Goal: Transaction & Acquisition: Purchase product/service

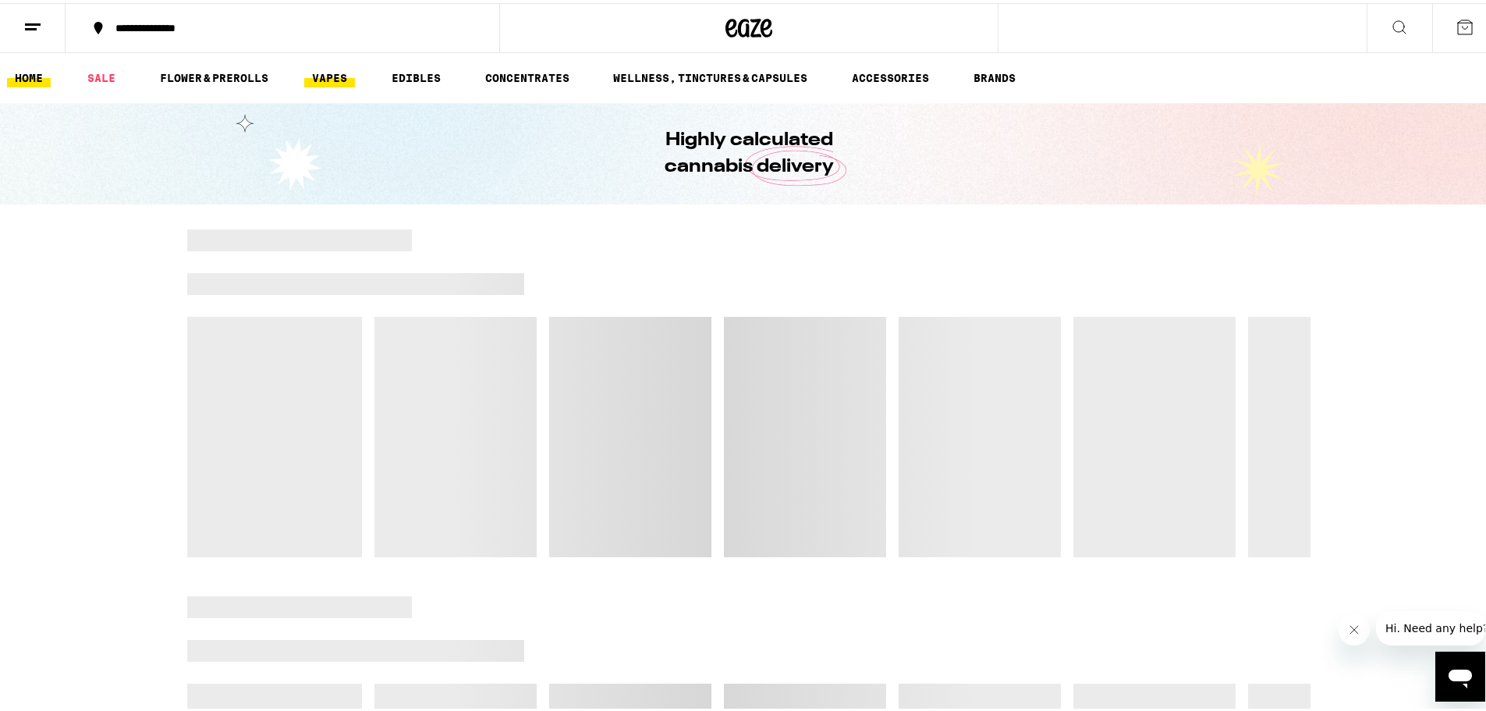
click at [337, 75] on link "VAPES" at bounding box center [329, 75] width 51 height 19
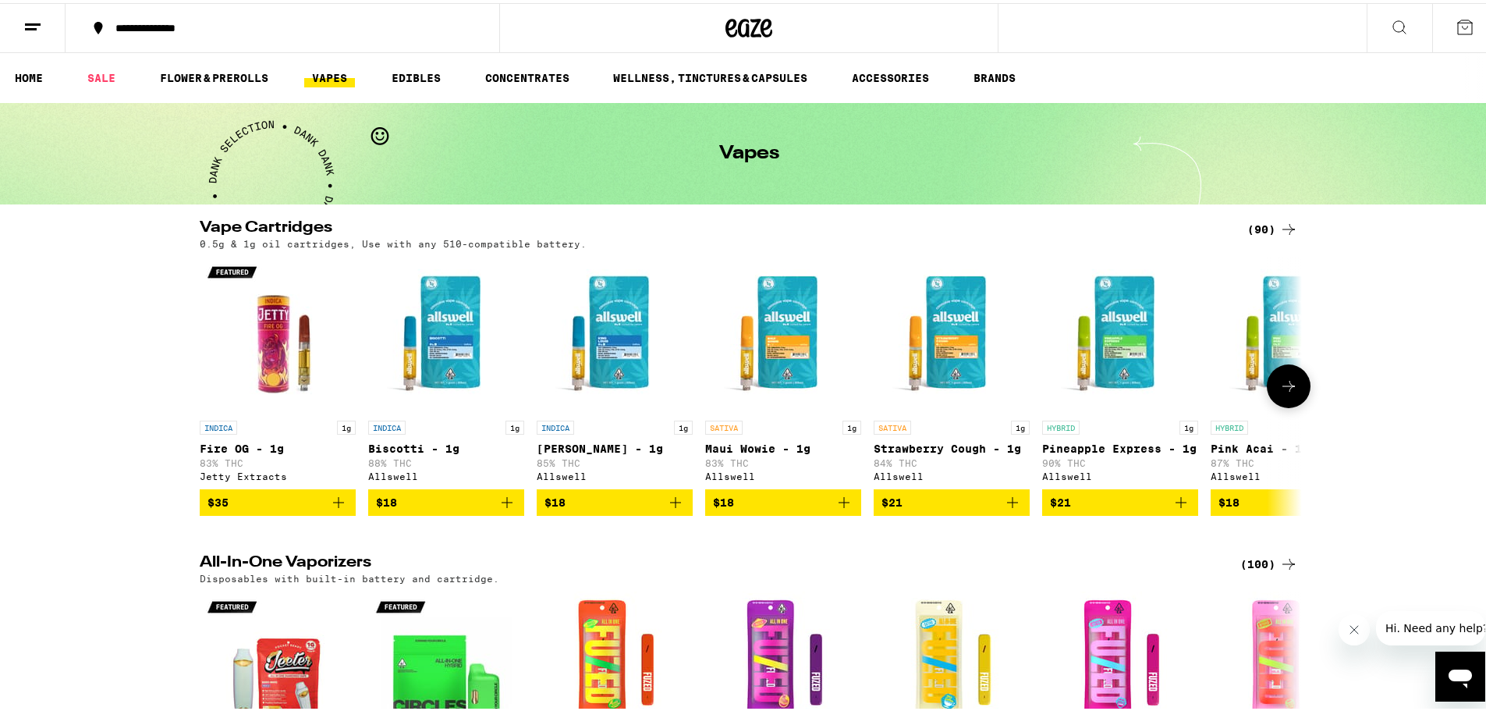
click at [1283, 384] on icon at bounding box center [1288, 383] width 19 height 19
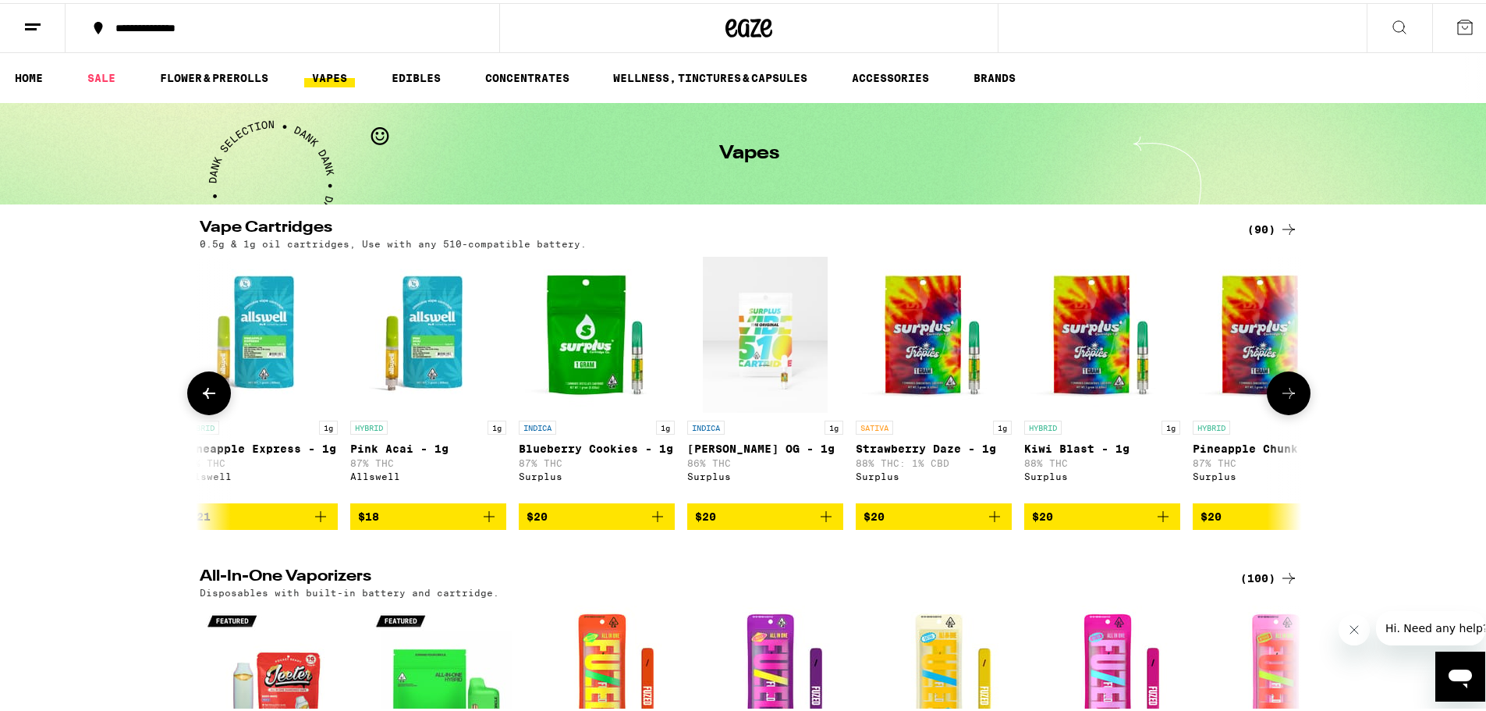
click at [1283, 384] on button at bounding box center [1289, 390] width 44 height 44
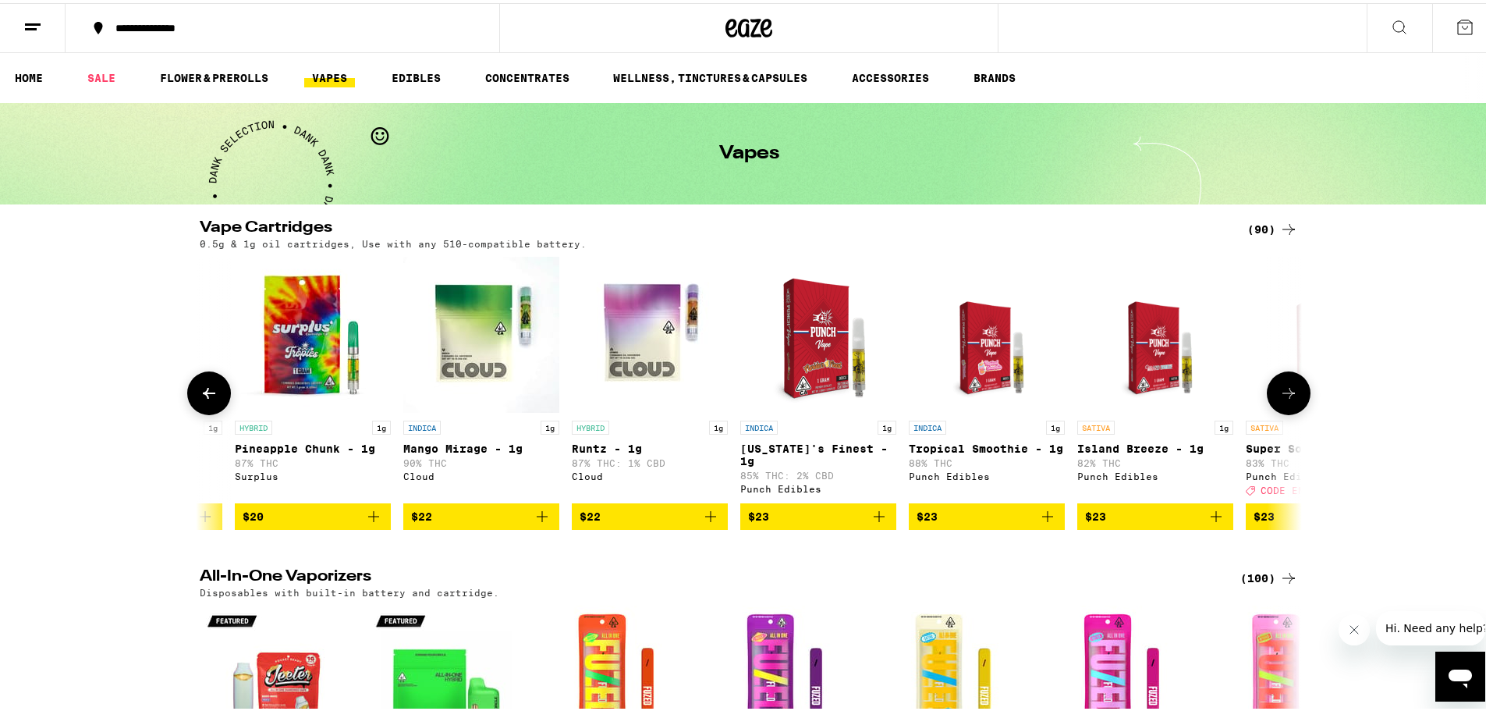
scroll to position [0, 1827]
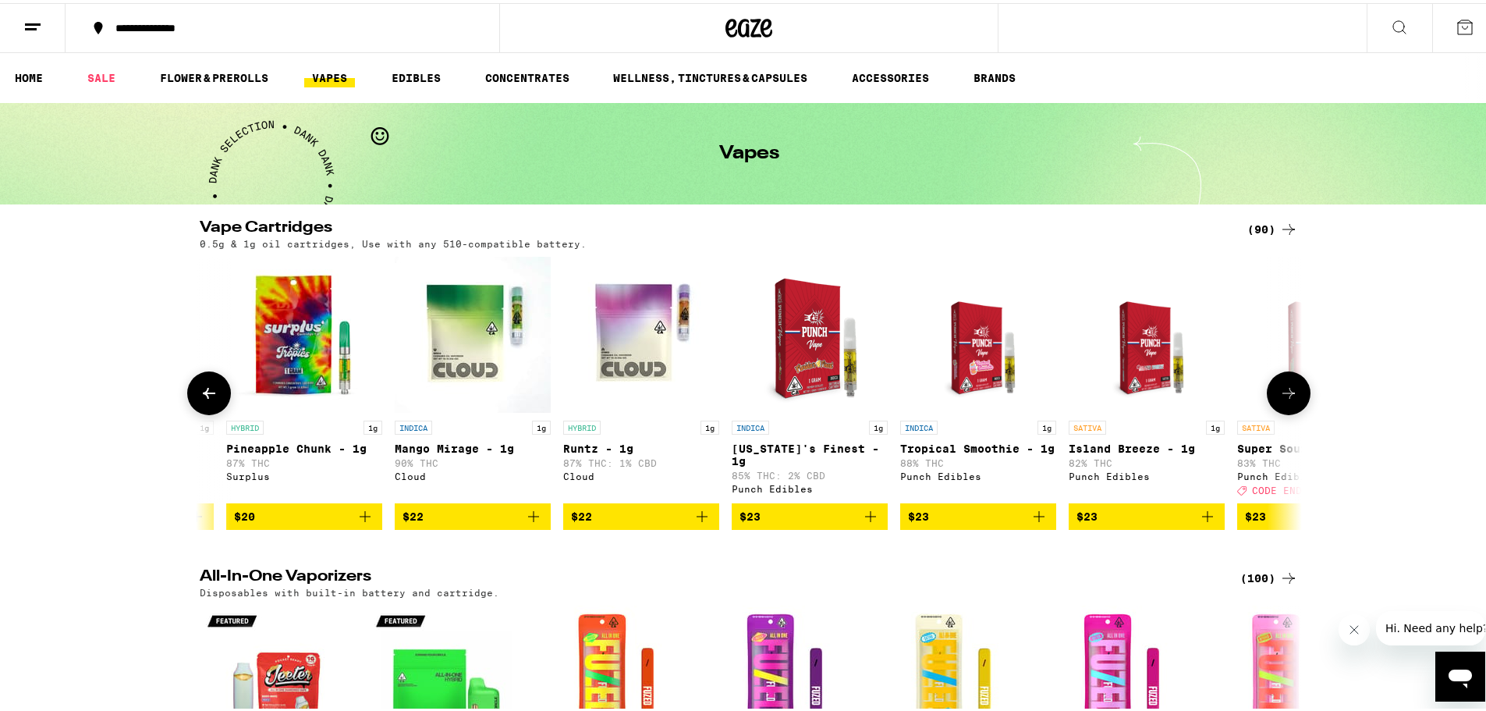
click at [1283, 384] on button at bounding box center [1289, 390] width 44 height 44
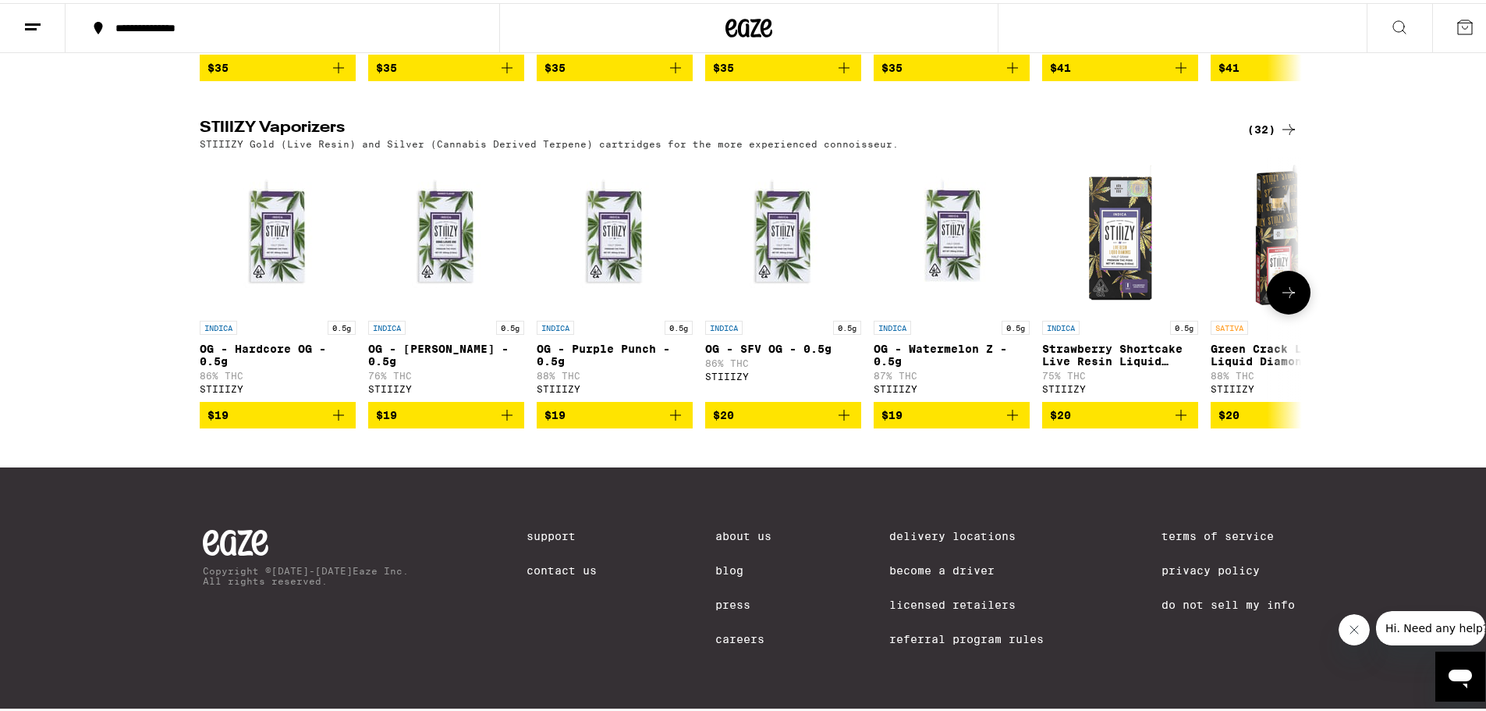
scroll to position [1146, 0]
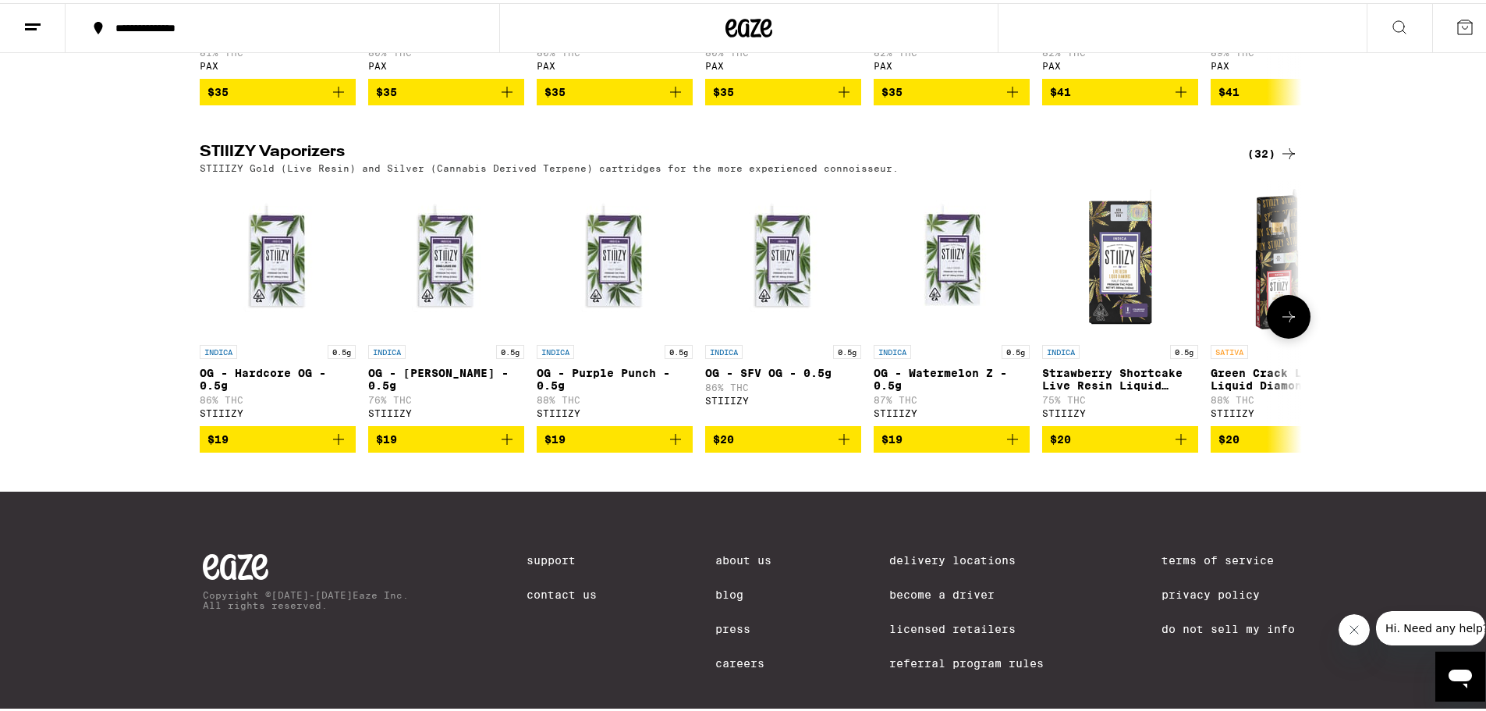
click at [1285, 323] on icon at bounding box center [1288, 313] width 19 height 19
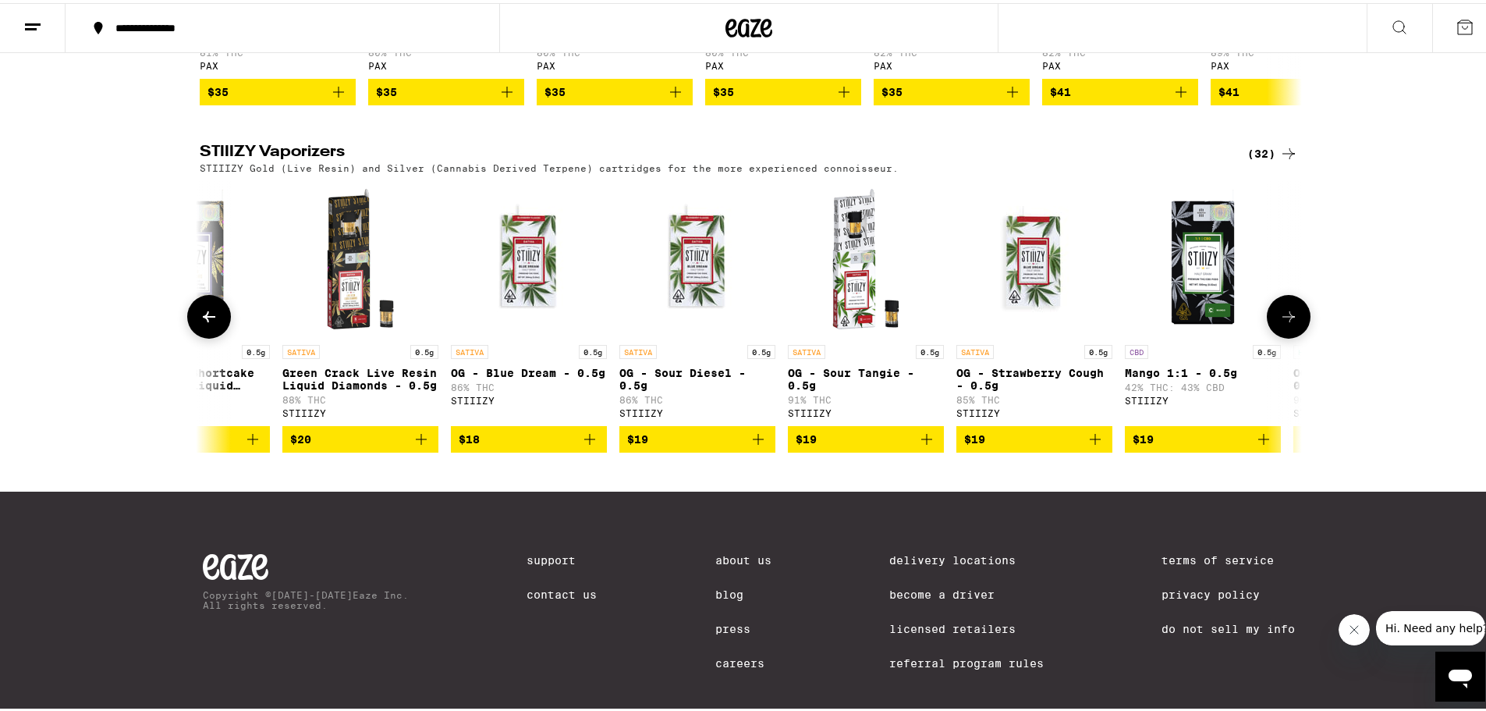
click at [1285, 323] on icon at bounding box center [1288, 313] width 19 height 19
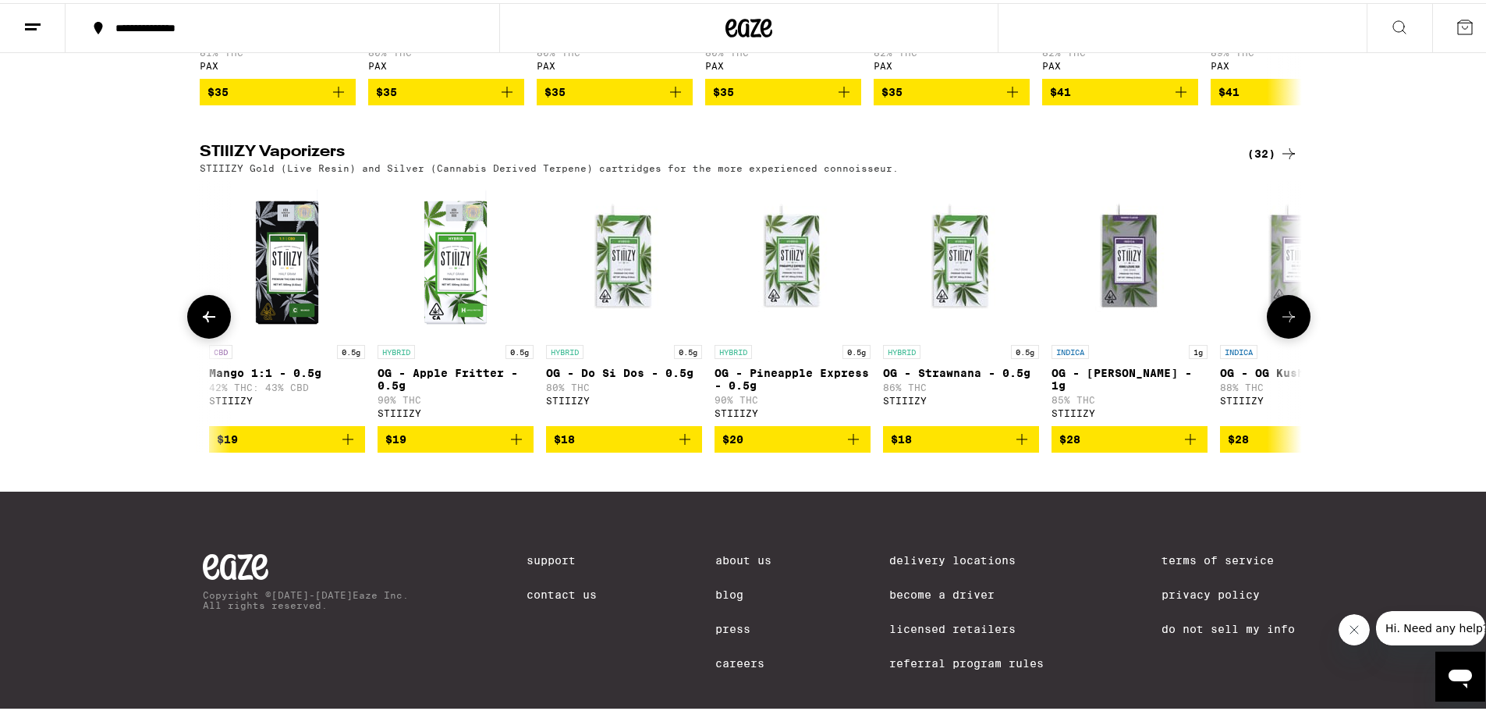
scroll to position [0, 1856]
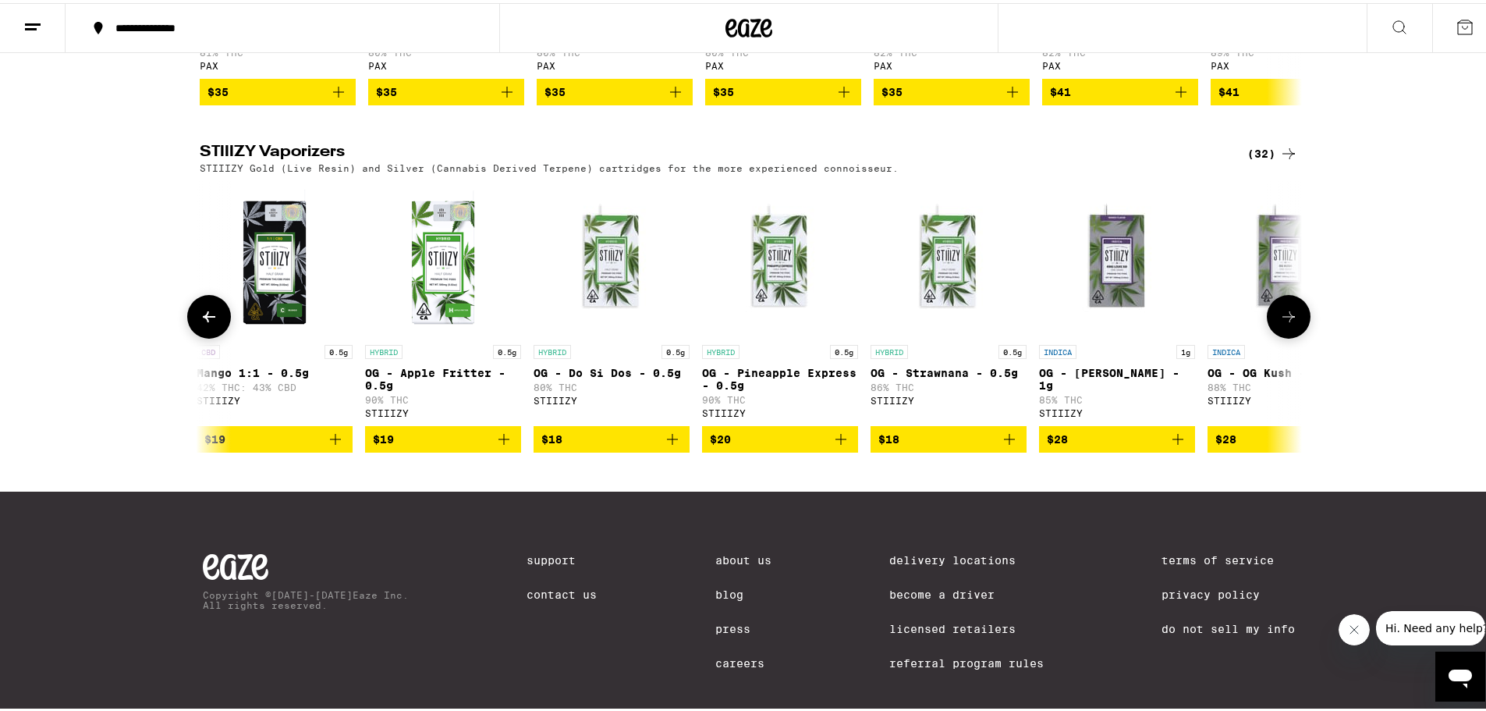
click at [191, 335] on button at bounding box center [209, 314] width 44 height 44
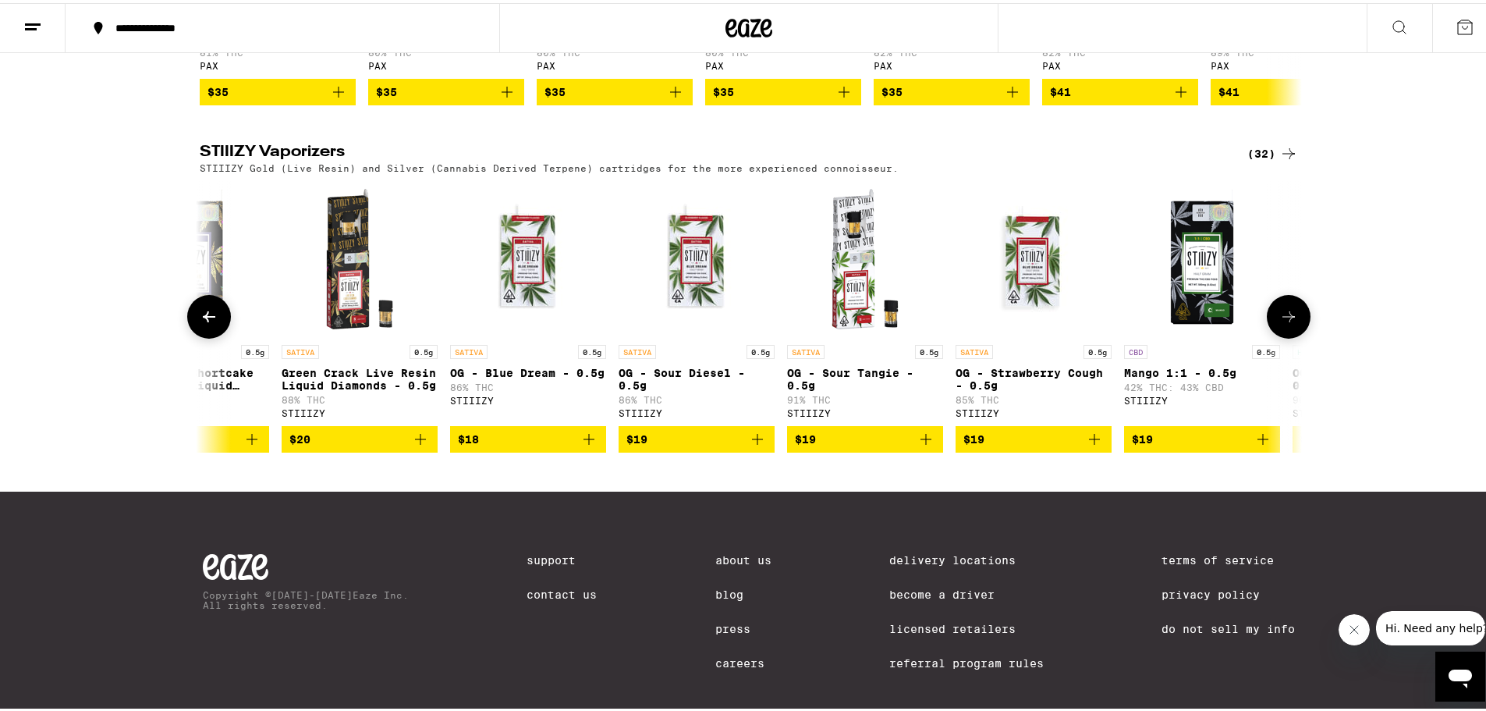
scroll to position [0, 928]
click at [1282, 323] on icon at bounding box center [1288, 313] width 19 height 19
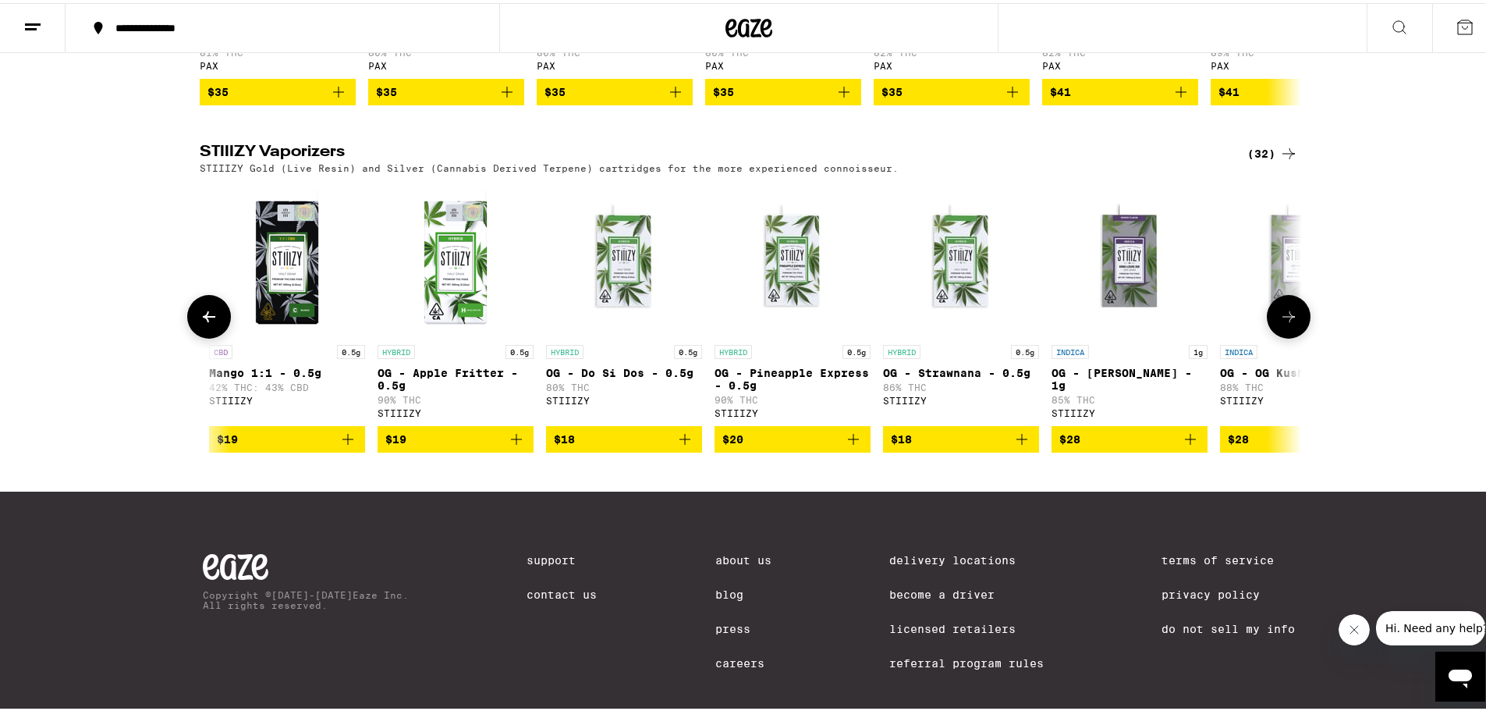
scroll to position [0, 1856]
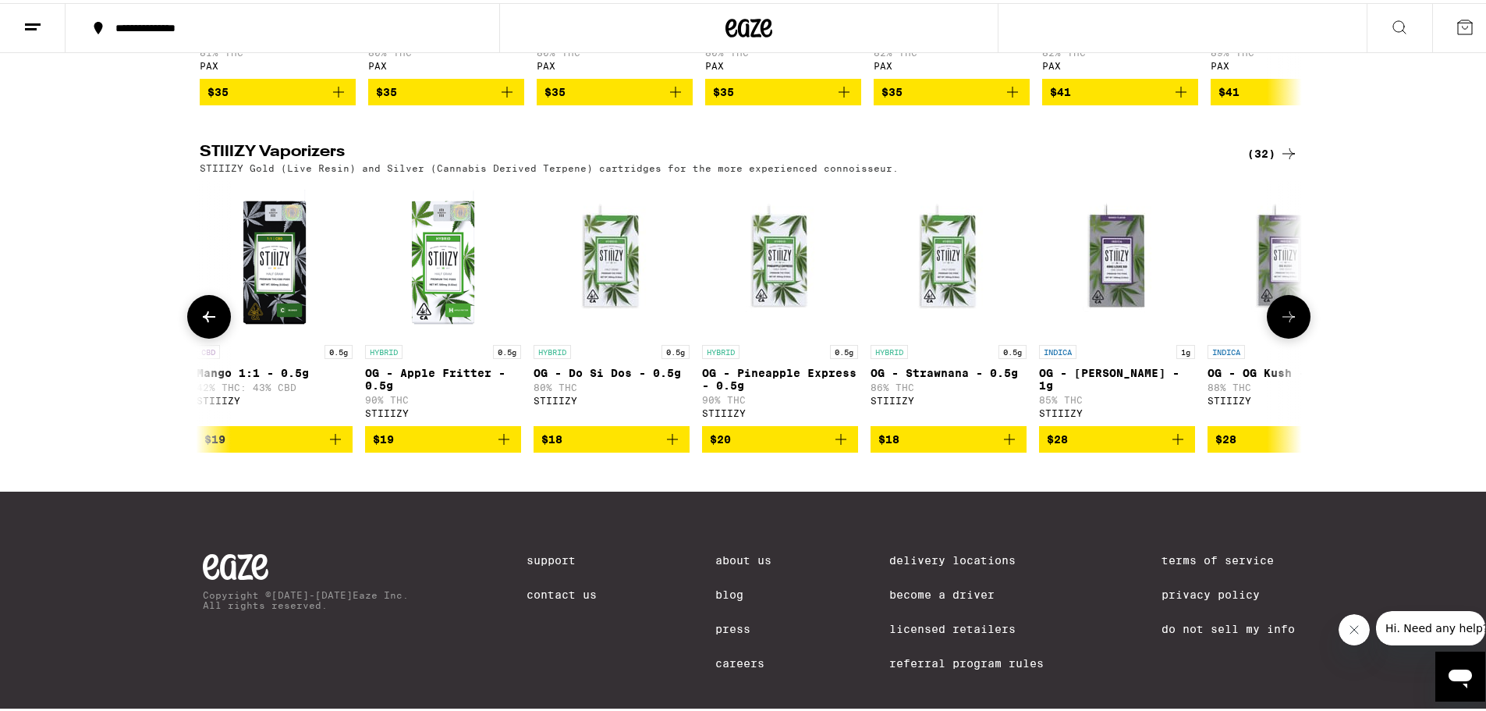
click at [1282, 323] on icon at bounding box center [1288, 313] width 19 height 19
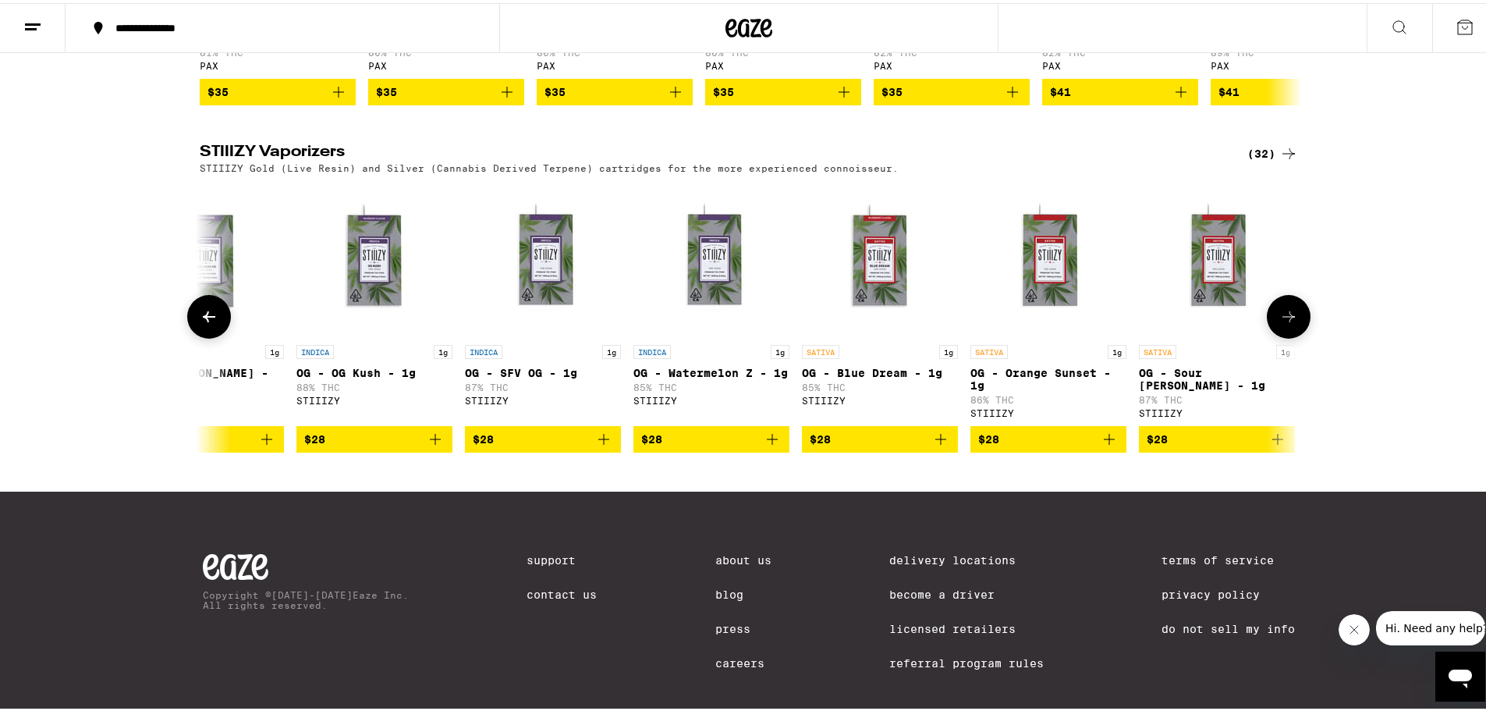
scroll to position [0, 2785]
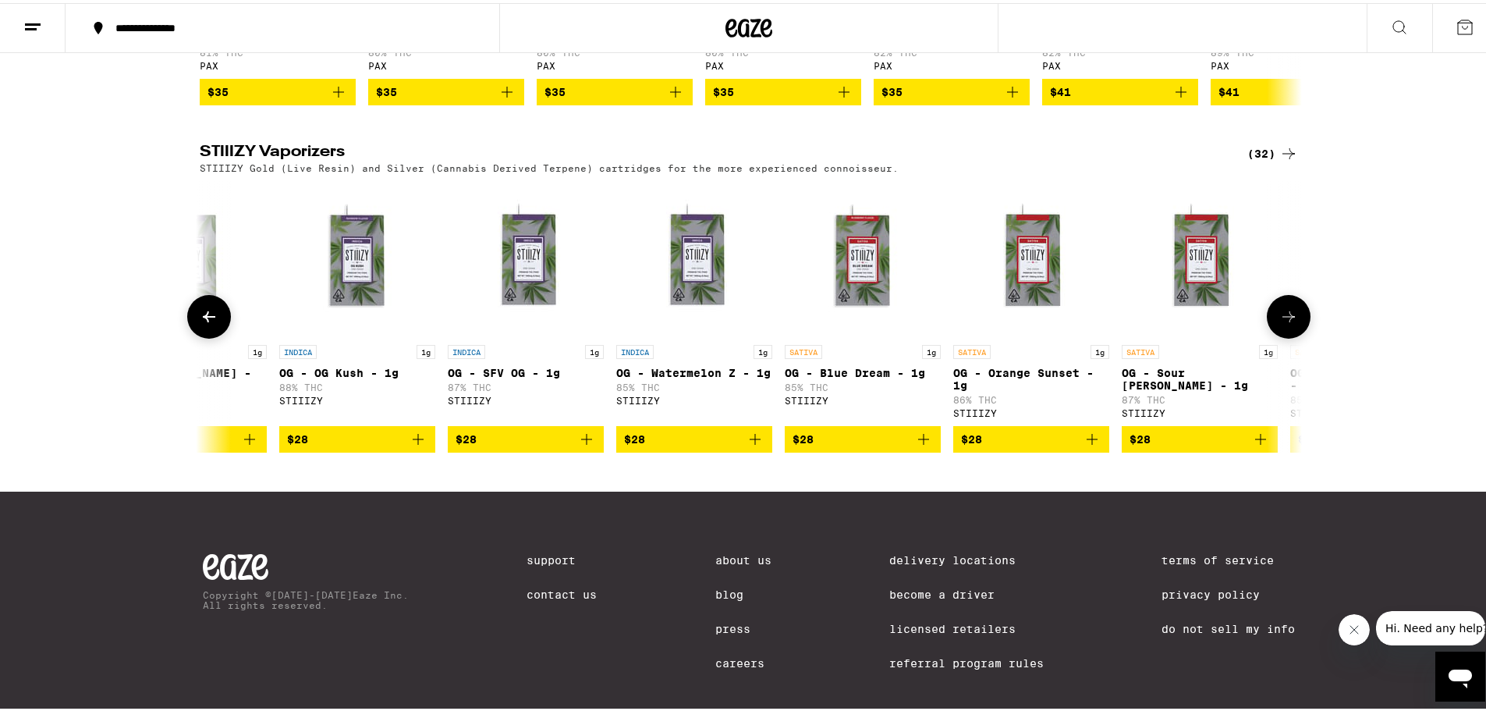
click at [1282, 323] on icon at bounding box center [1288, 313] width 19 height 19
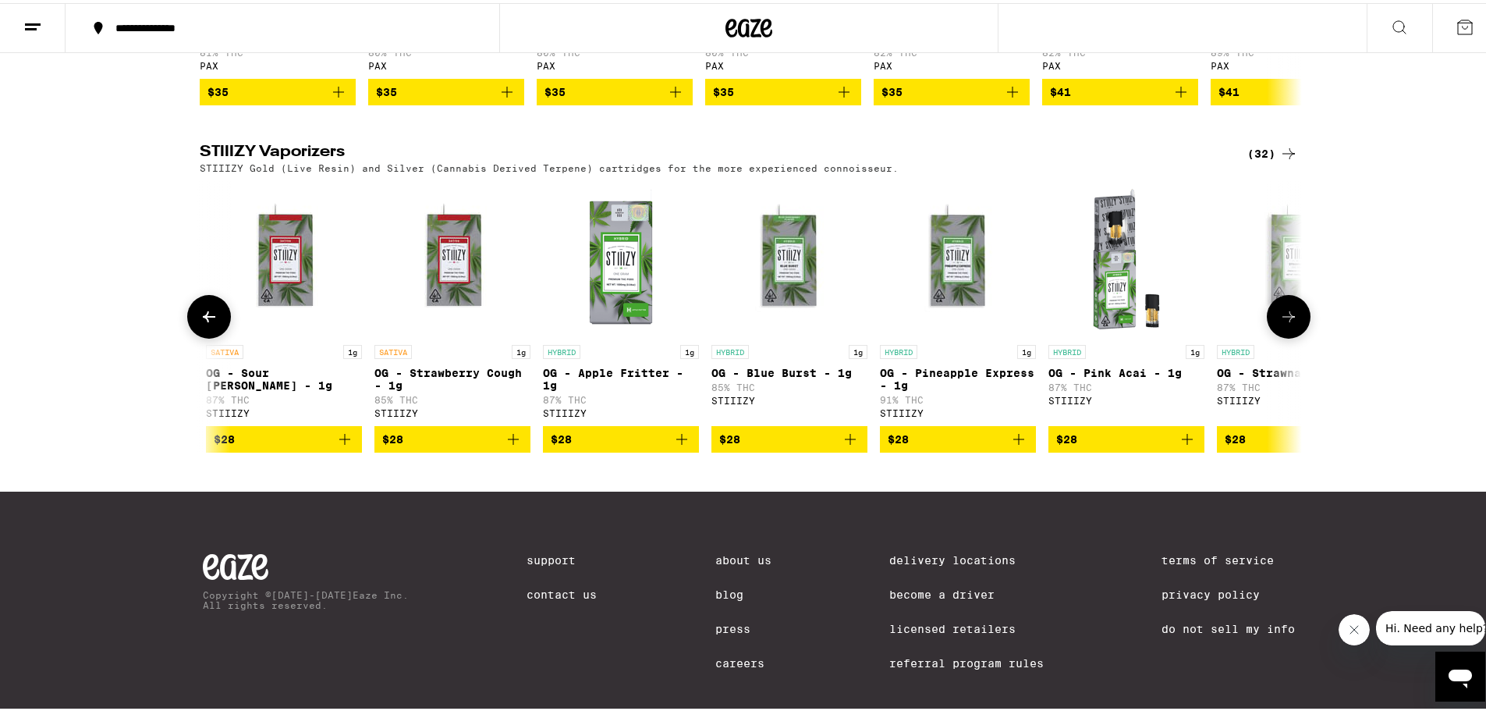
scroll to position [0, 3713]
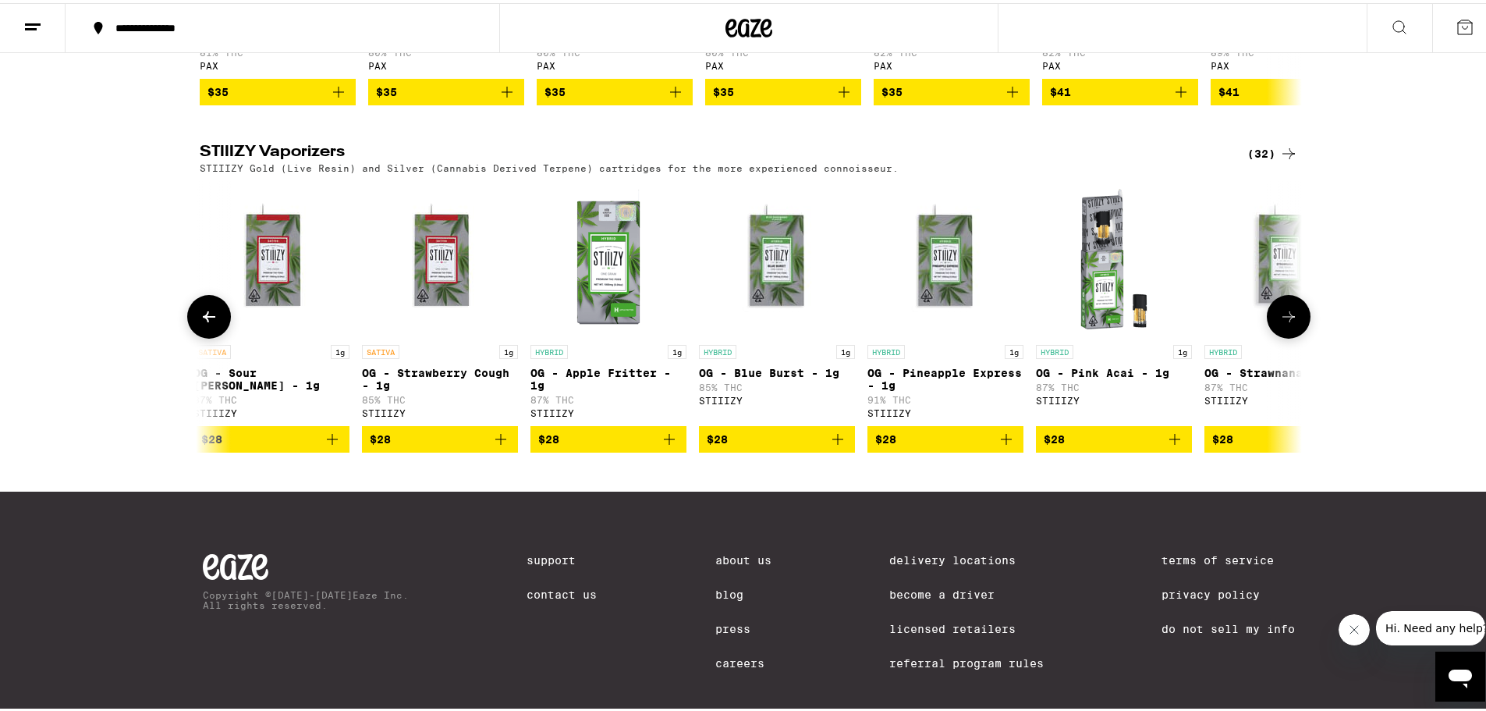
click at [1282, 323] on icon at bounding box center [1288, 313] width 19 height 19
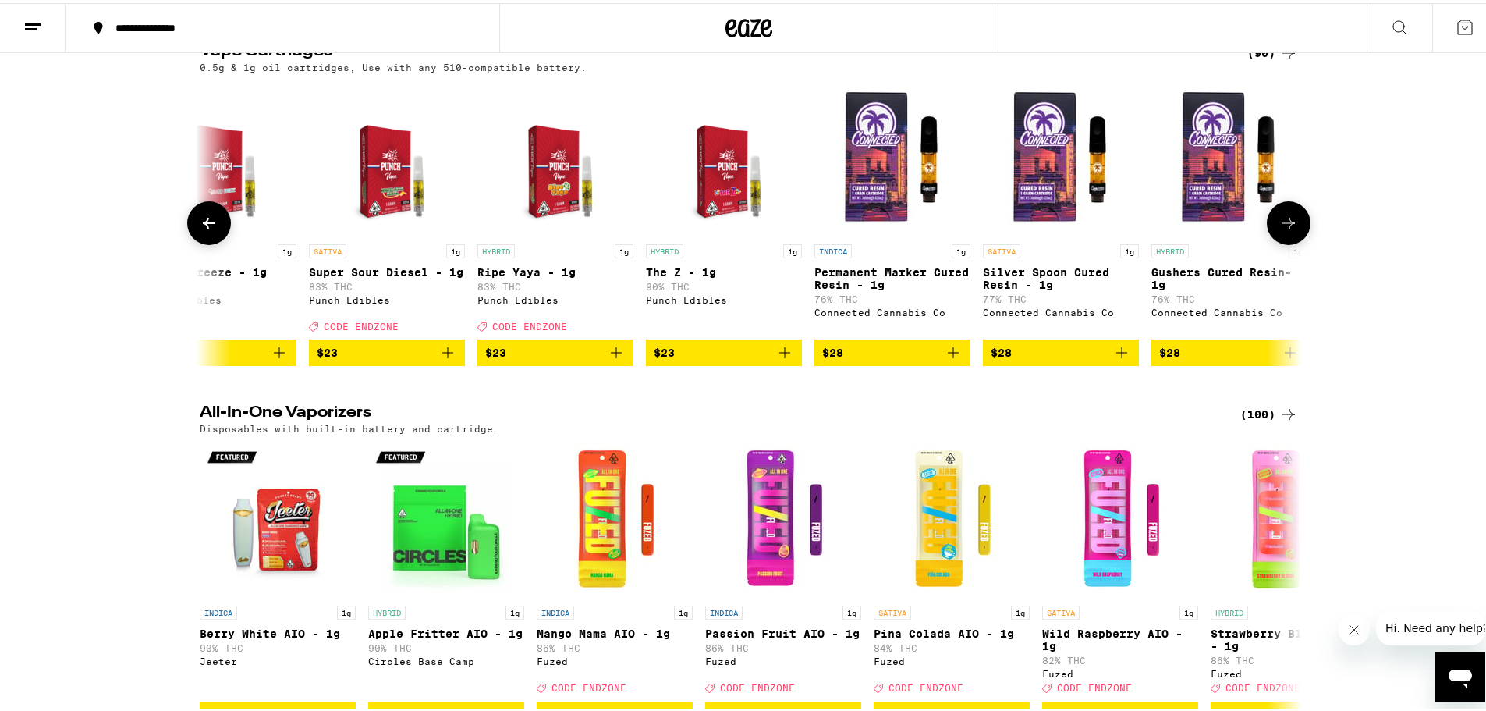
scroll to position [0, 0]
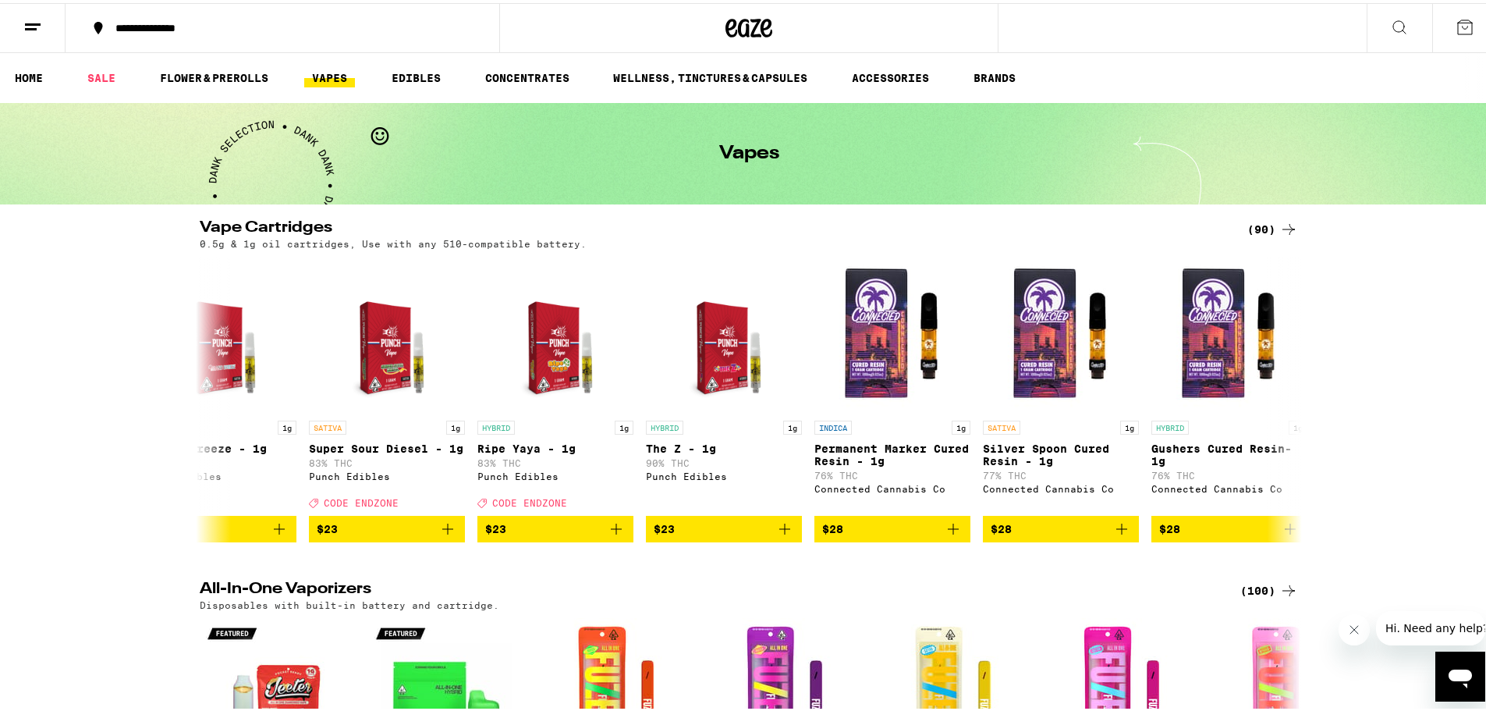
click at [35, 16] on icon at bounding box center [32, 24] width 19 height 19
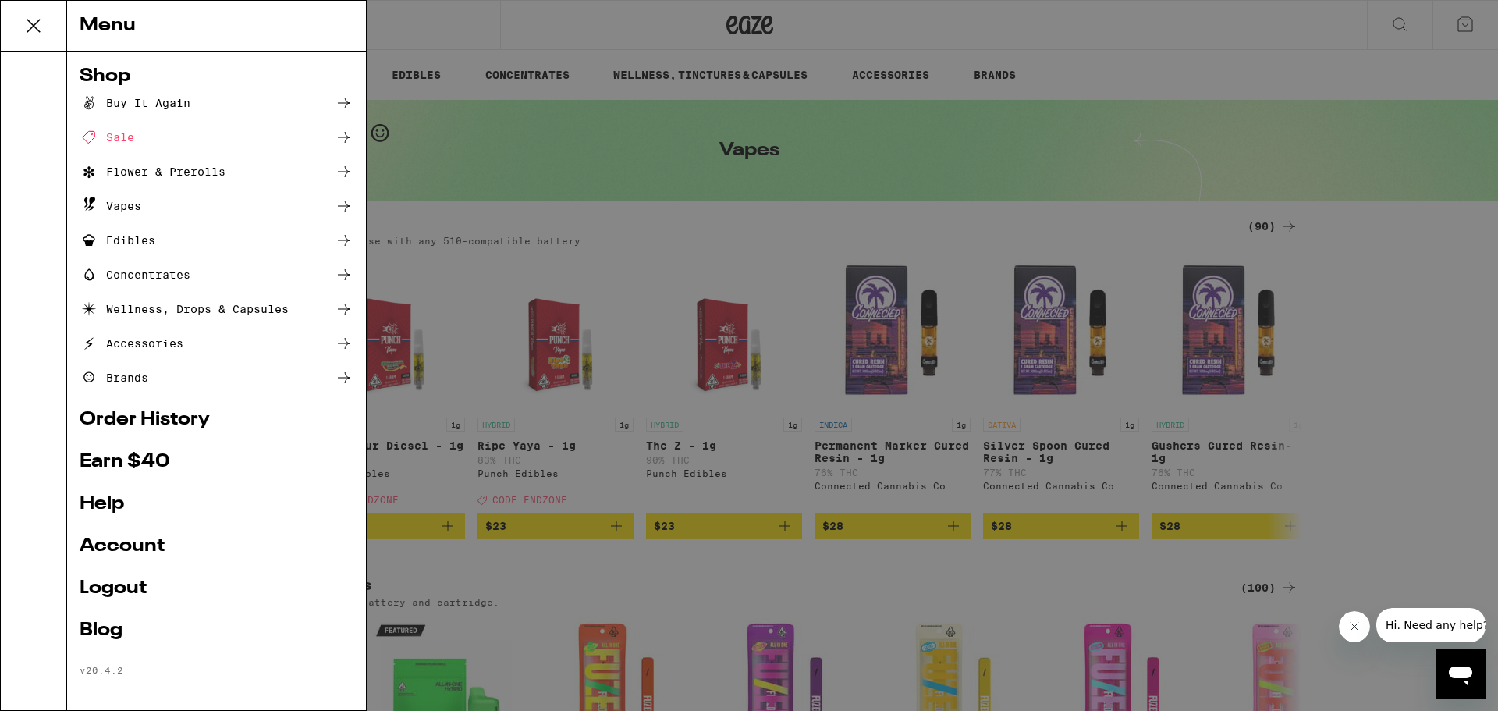
click at [1398, 22] on div "Menu Shop Buy It Again Sale Flower & Prerolls Vapes Edibles Concentrates Wellne…" at bounding box center [749, 355] width 1498 height 711
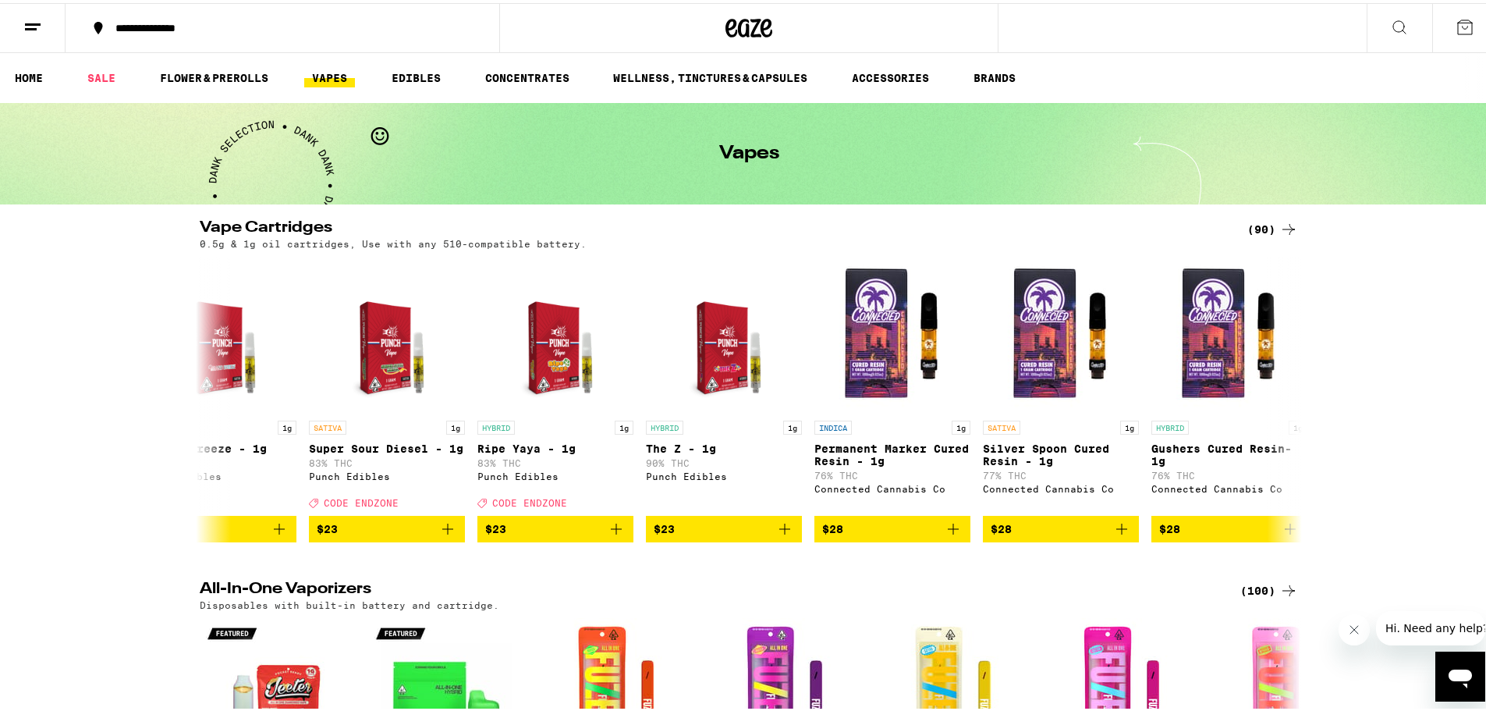
click at [1390, 25] on icon at bounding box center [1399, 24] width 19 height 19
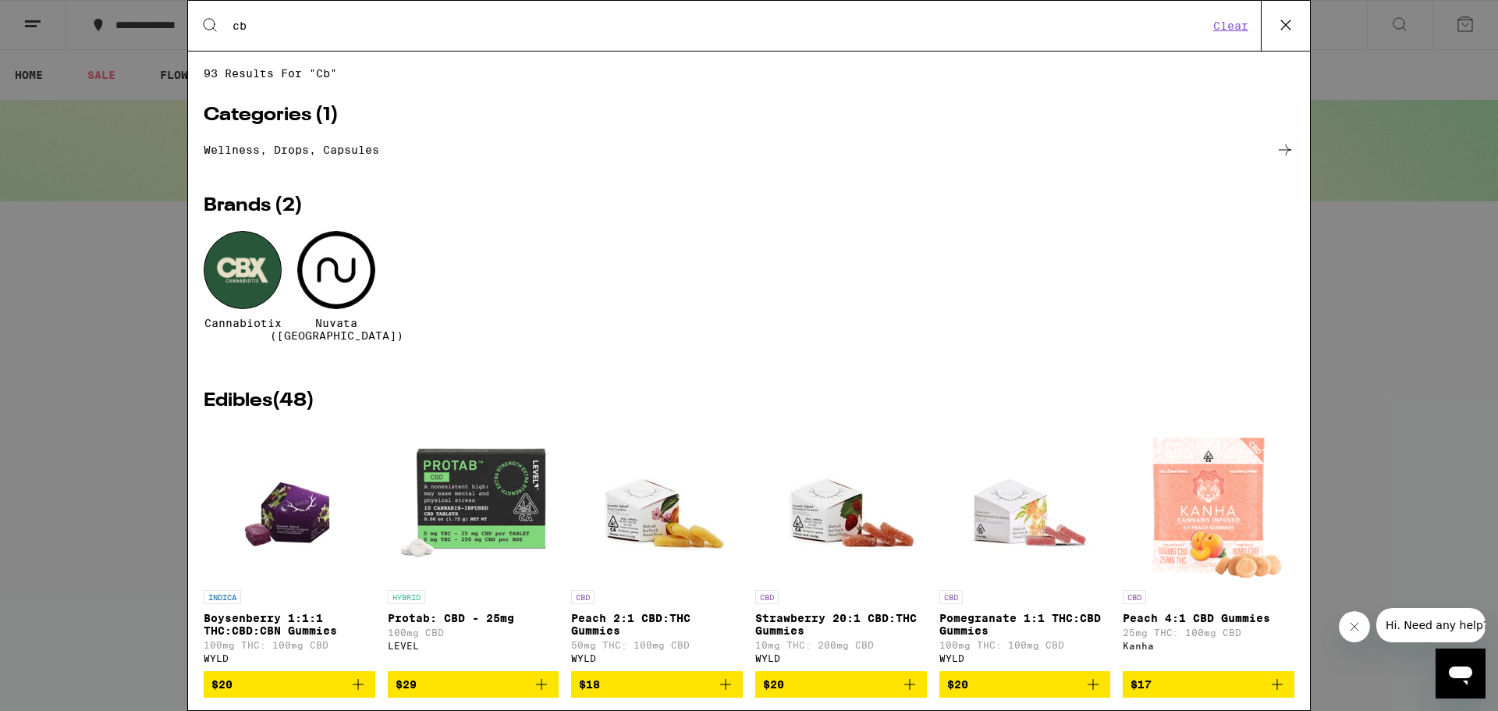
type input "c"
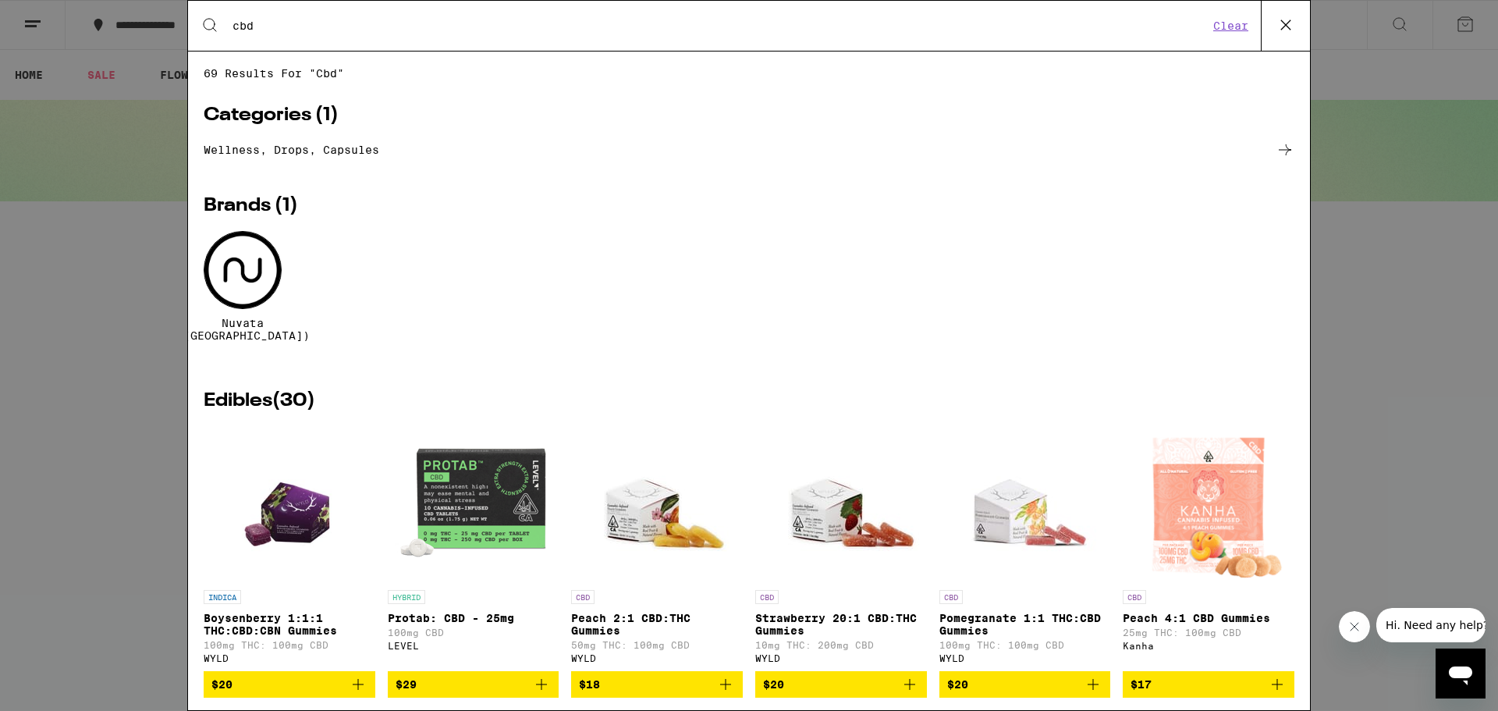
type input "cbd"
click at [456, 156] on link "Wellness, drops, capsules" at bounding box center [749, 149] width 1090 height 19
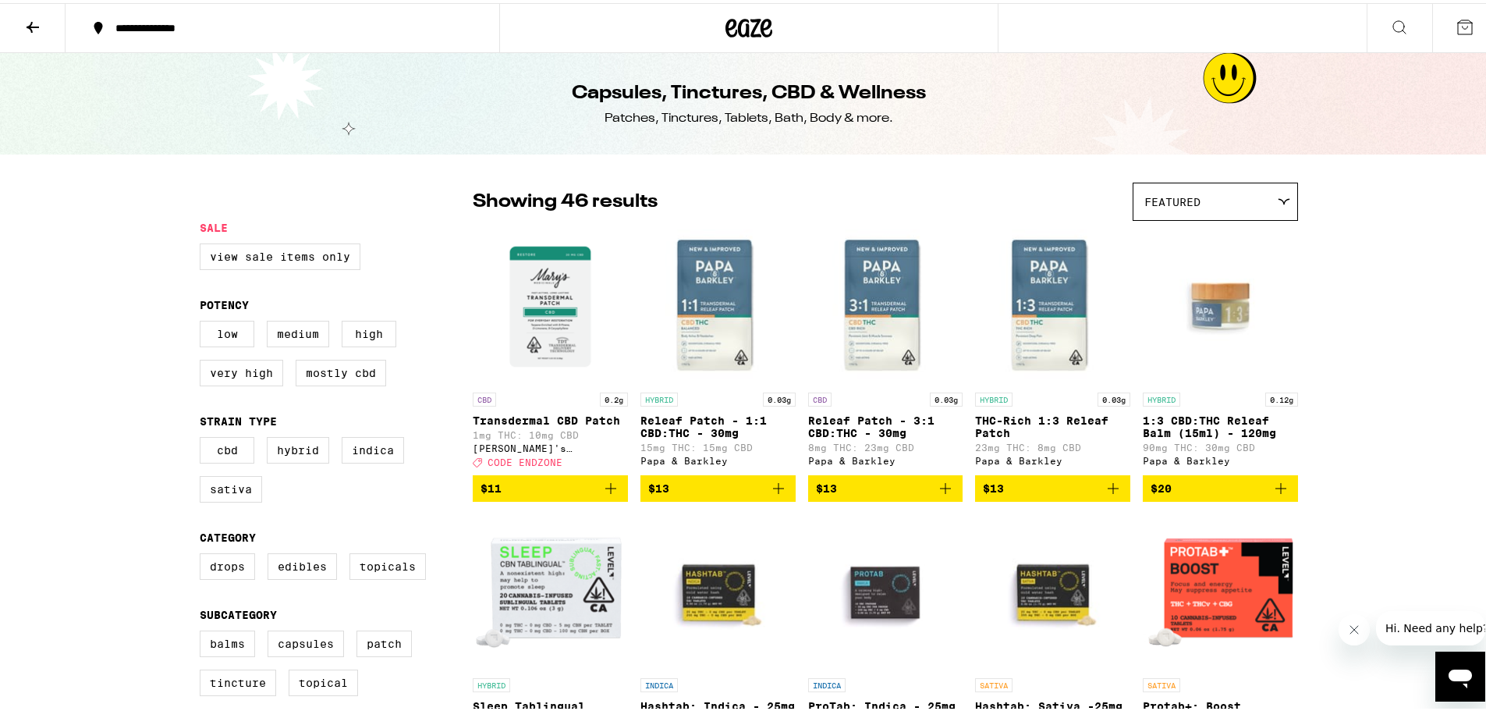
click at [1284, 491] on icon "Add to bag" at bounding box center [1280, 485] width 19 height 19
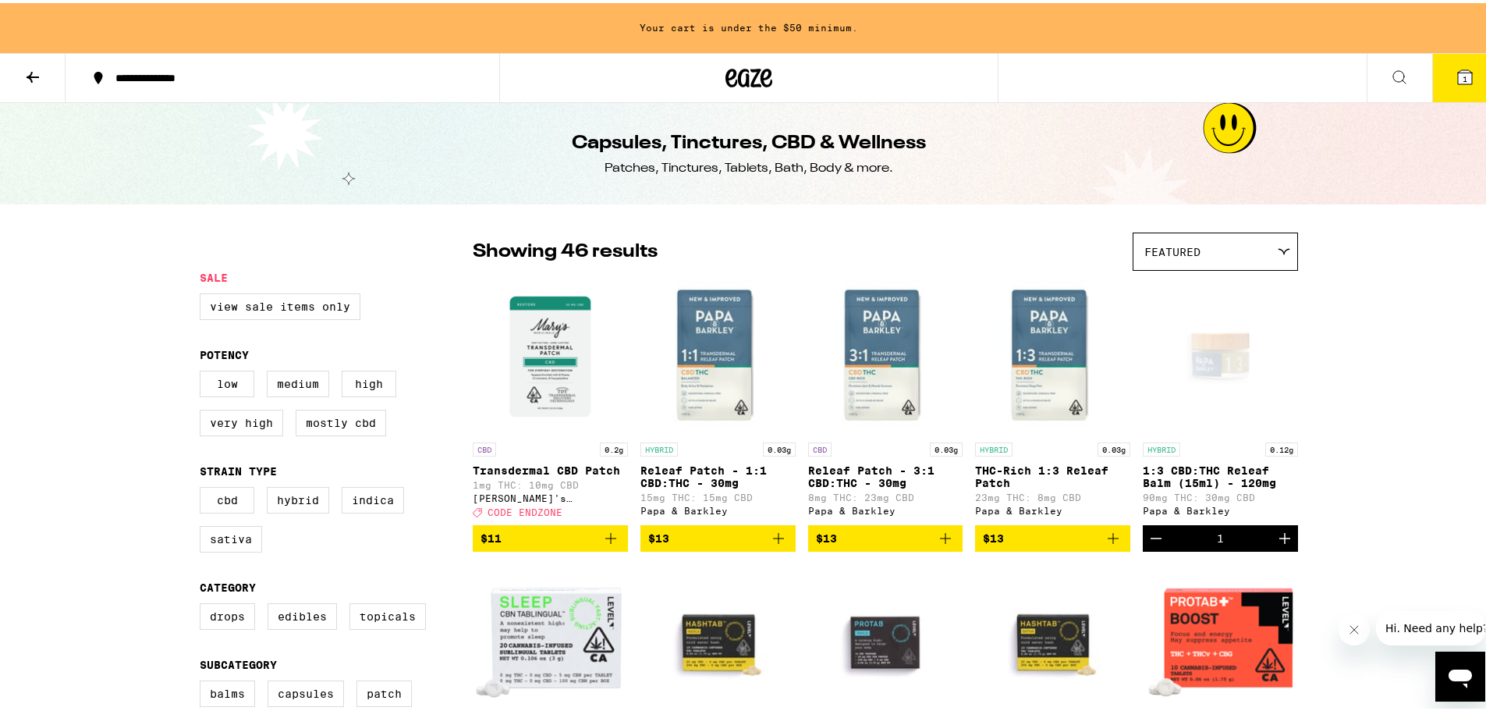
click at [1152, 541] on icon "Decrement" at bounding box center [1156, 535] width 19 height 19
